Goal: Information Seeking & Learning: Compare options

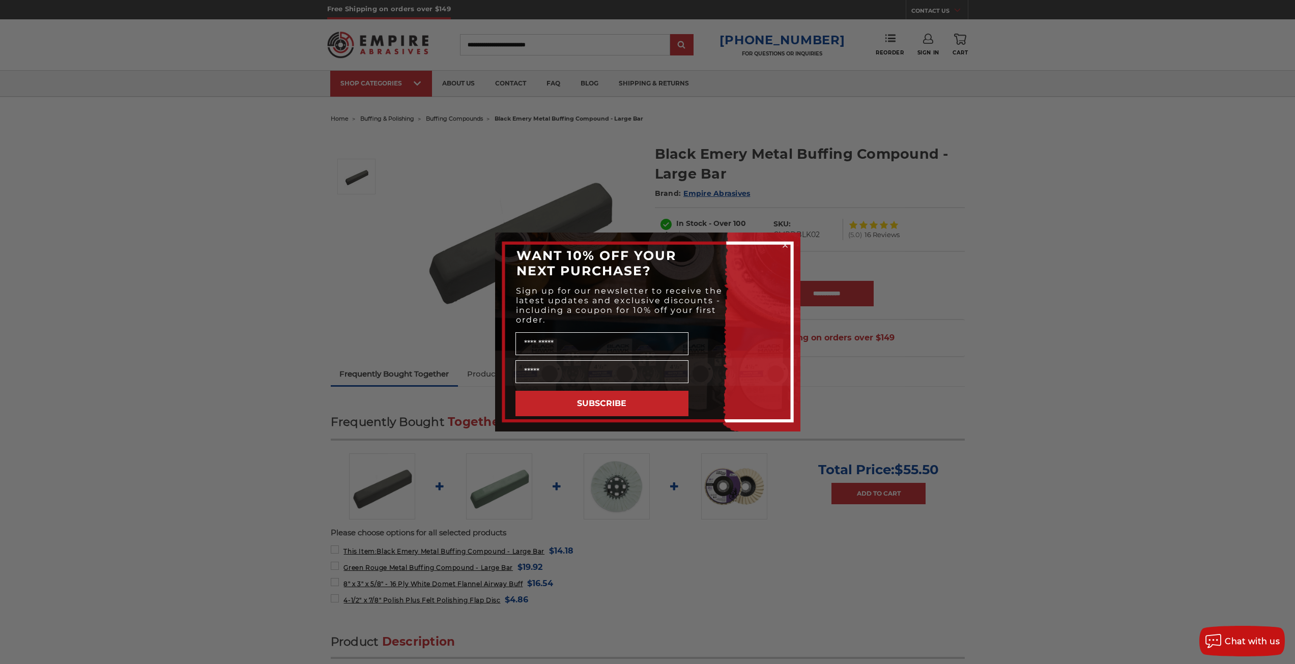
click at [410, 226] on div "Close dialog WANT 10% OFF YOUR NEXT PURCHASE? Sign up for our newsletter to rec…" at bounding box center [647, 332] width 1295 height 664
click at [863, 209] on div "Close dialog WANT 10% OFF YOUR NEXT PURCHASE? Sign up for our newsletter to rec…" at bounding box center [647, 332] width 1295 height 664
click at [787, 243] on circle "Close dialog" at bounding box center [785, 246] width 10 height 10
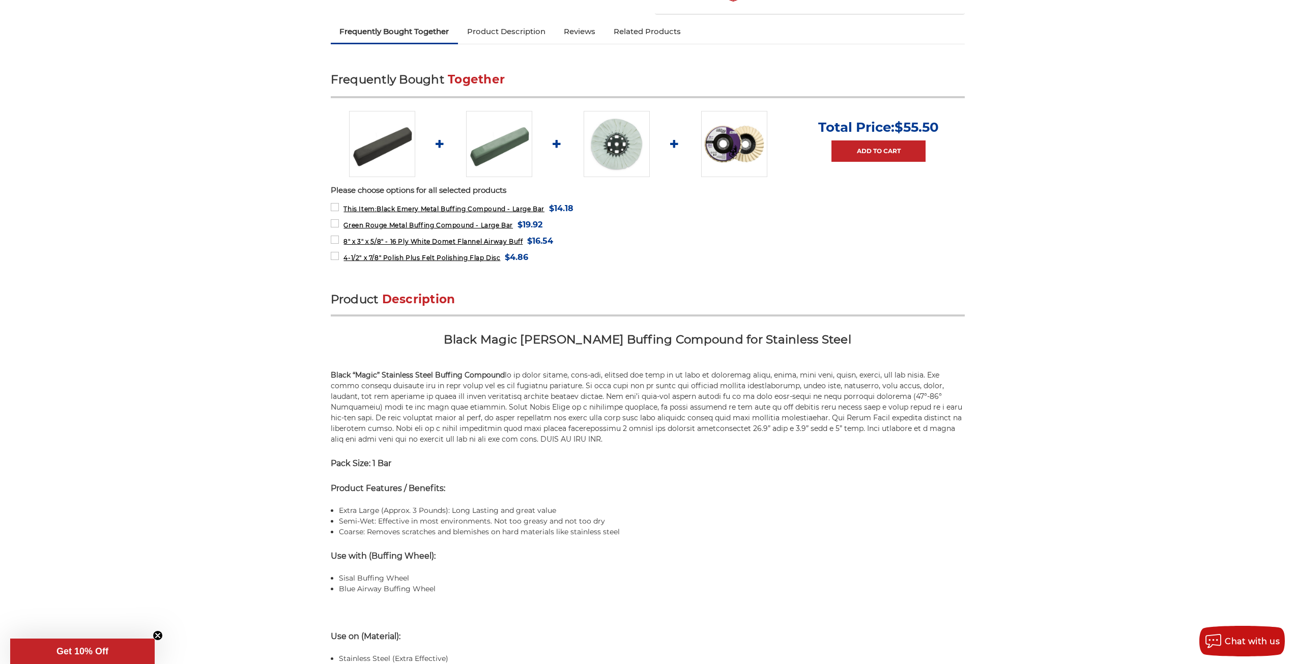
scroll to position [356, 0]
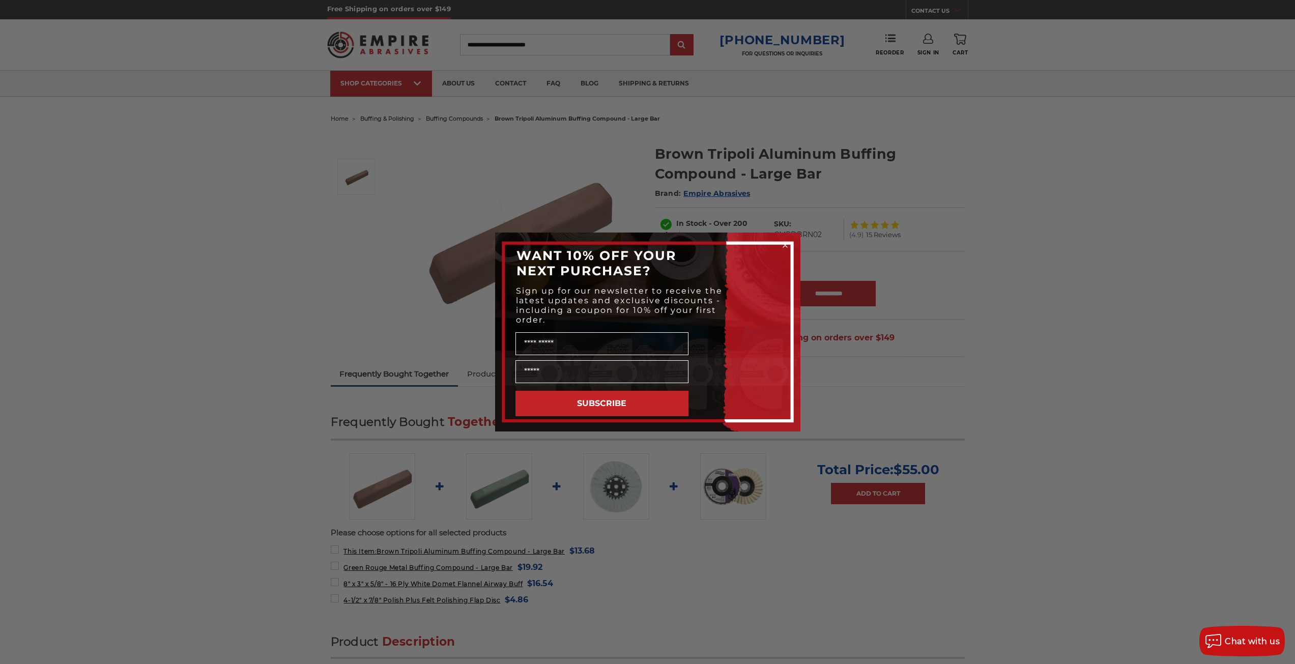
click at [784, 244] on icon "Close dialog" at bounding box center [785, 245] width 4 height 4
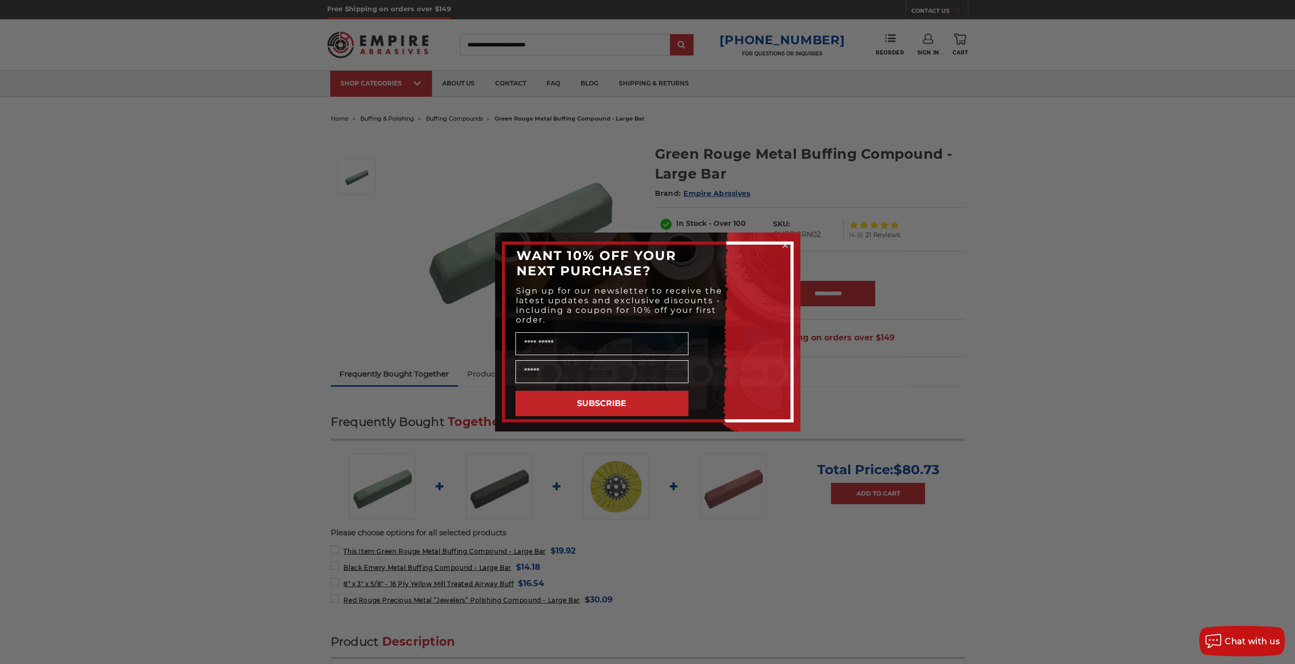
click at [879, 176] on div "Close dialog WANT 10% OFF YOUR NEXT PURCHASE? Sign up for our newsletter to rec…" at bounding box center [647, 332] width 1295 height 664
click at [810, 171] on div "Close dialog WANT 10% OFF YOUR NEXT PURCHASE? Sign up for our newsletter to rec…" at bounding box center [647, 332] width 1295 height 664
click at [784, 245] on circle "Close dialog" at bounding box center [785, 246] width 10 height 10
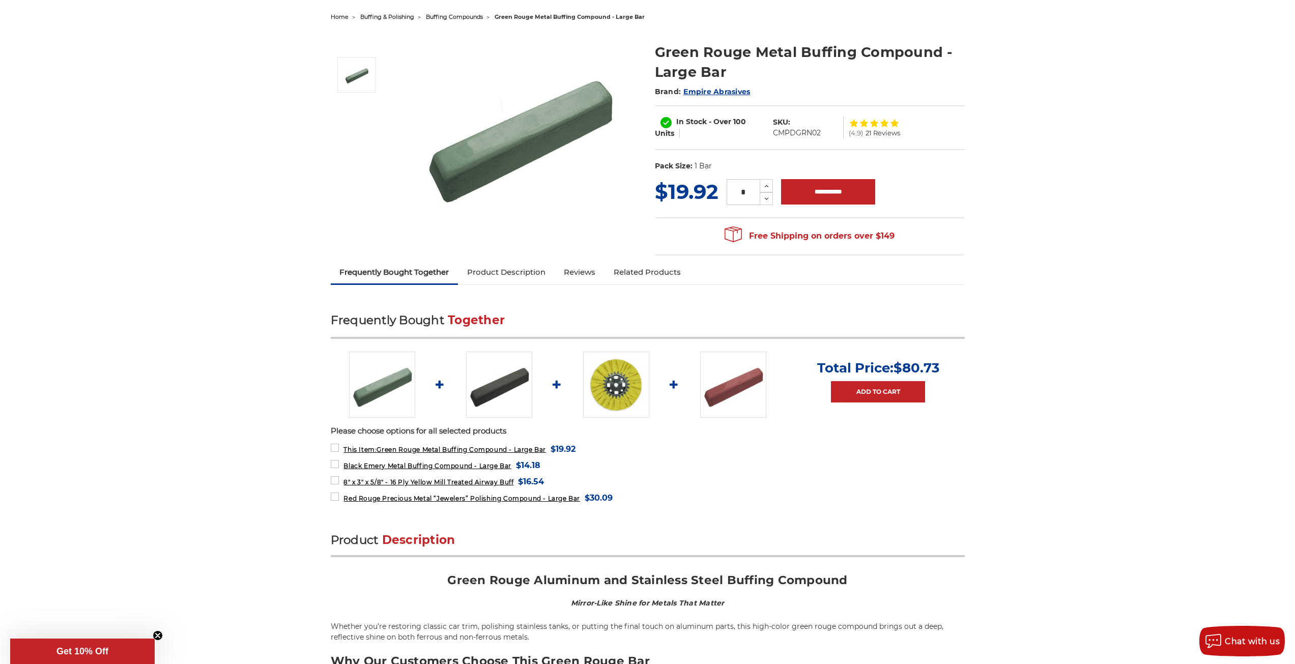
click at [496, 275] on link "Product Description" at bounding box center [506, 272] width 97 height 22
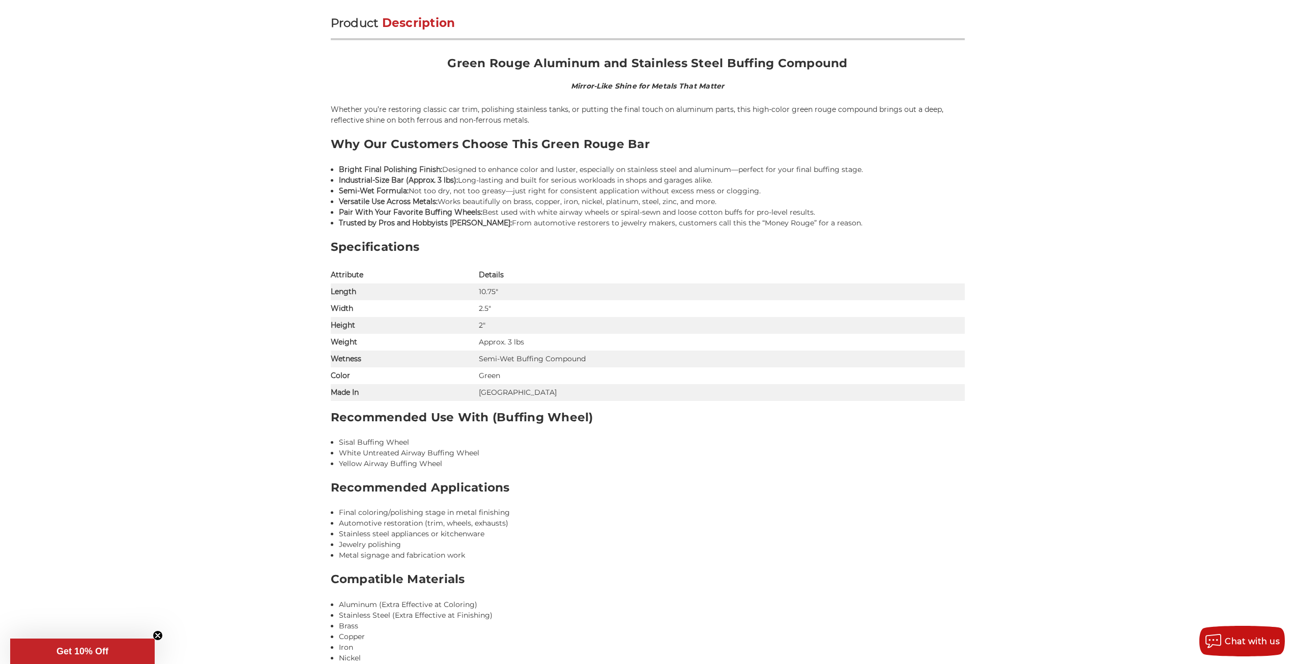
scroll to position [623, 0]
